Goal: Task Accomplishment & Management: Use online tool/utility

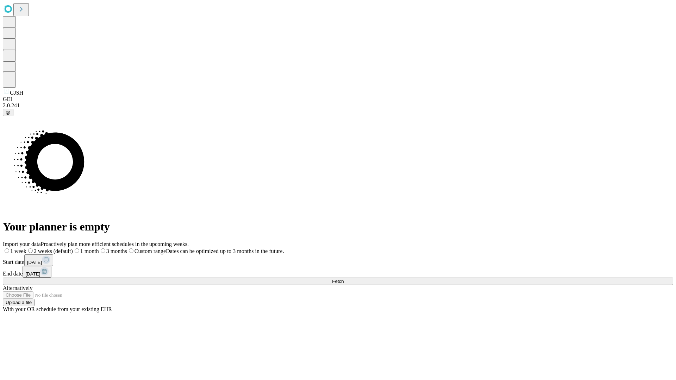
click at [343, 279] on span "Fetch" at bounding box center [338, 281] width 12 height 5
